Goal: Check status: Check status

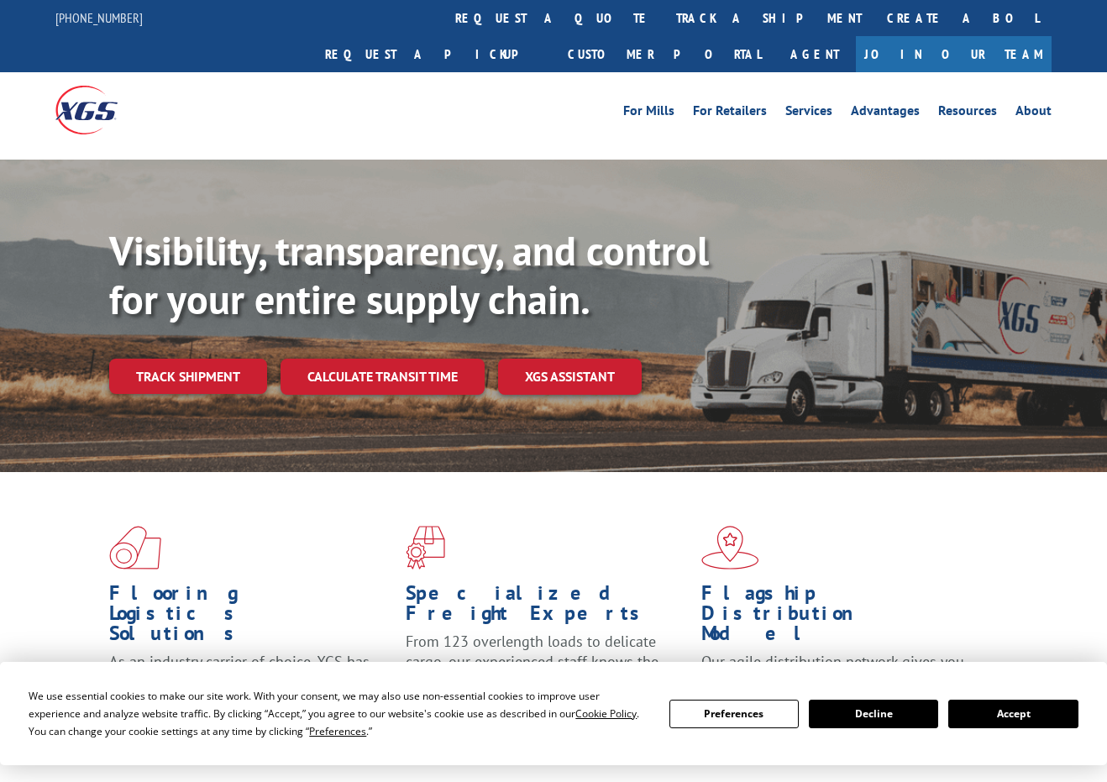
click at [188, 372] on div "Visibility, transparency, and control for your entire supply chain. Track shipm…" at bounding box center [608, 344] width 998 height 234
click at [190, 359] on link "Track shipment" at bounding box center [188, 376] width 158 height 35
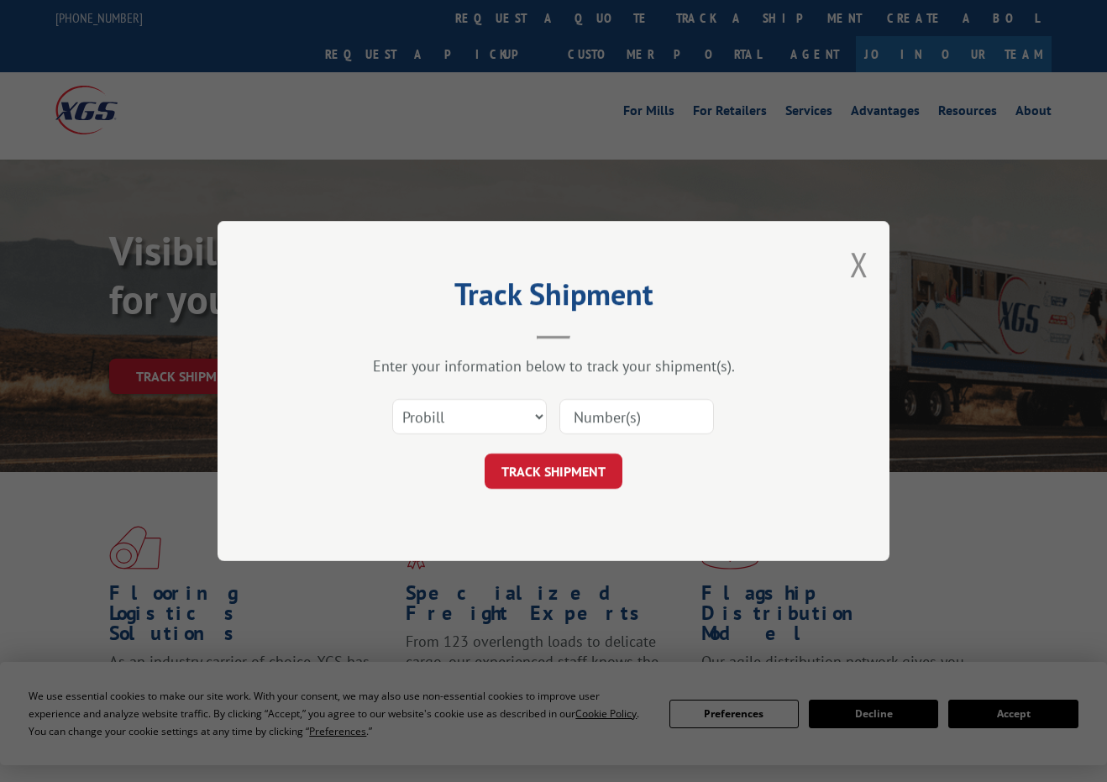
click at [584, 387] on div "Enter your information below to track your shipment(s). Select category... Prob…" at bounding box center [553, 422] width 504 height 133
click at [574, 416] on input at bounding box center [636, 416] width 155 height 35
paste input "00000860934274728862"
type input "00000860934274728862"
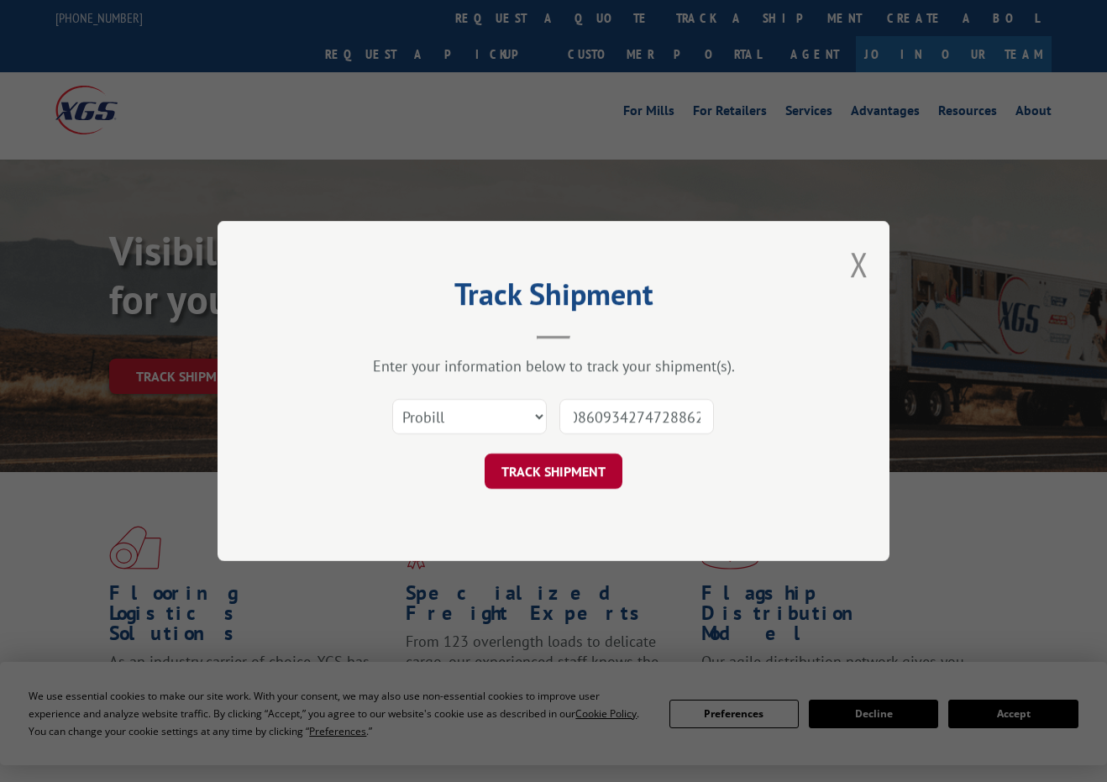
click at [565, 470] on button "TRACK SHIPMENT" at bounding box center [554, 470] width 138 height 35
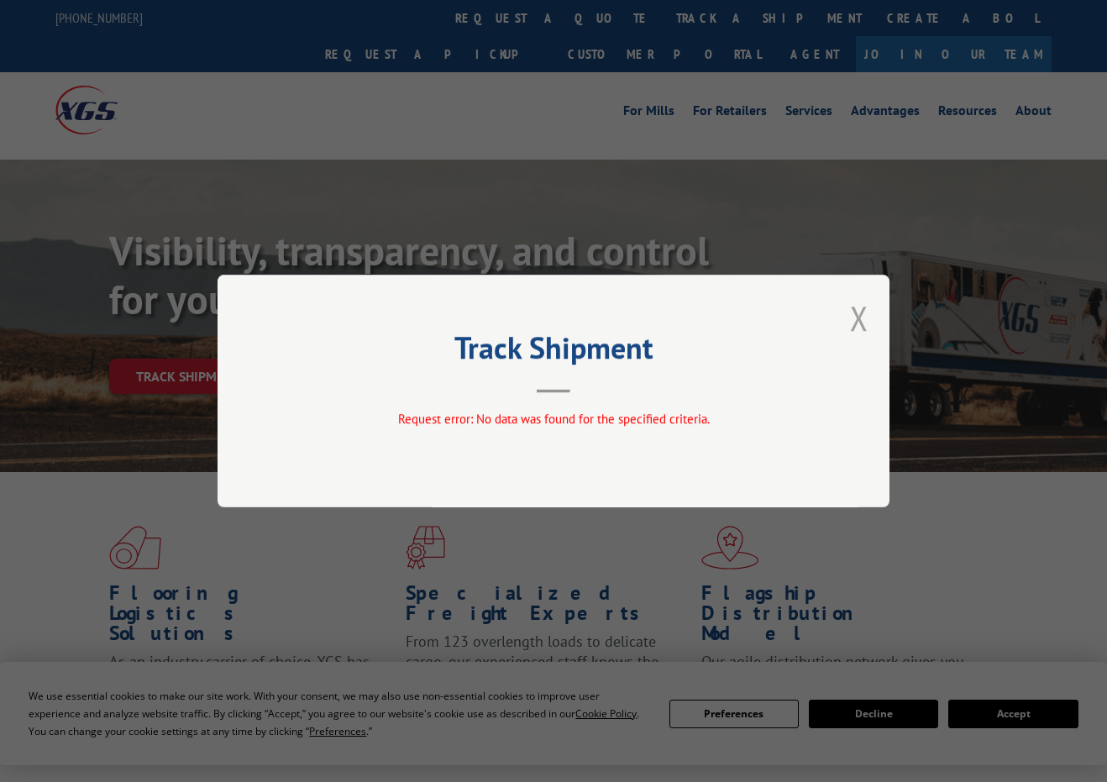
click at [862, 310] on button "Close modal" at bounding box center [859, 318] width 18 height 45
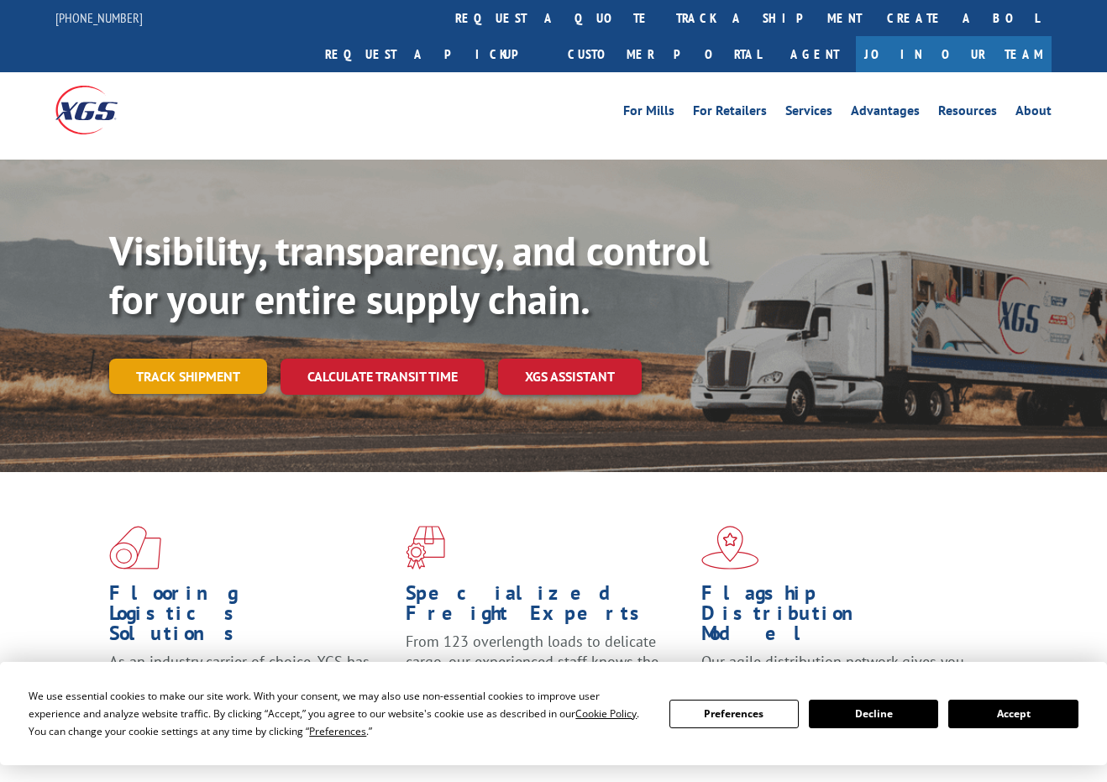
click at [194, 359] on link "Track shipment" at bounding box center [188, 376] width 158 height 35
